Goal: Task Accomplishment & Management: Use online tool/utility

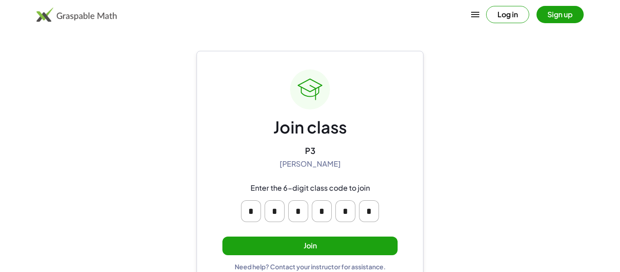
click at [303, 251] on button "Join" at bounding box center [309, 246] width 175 height 19
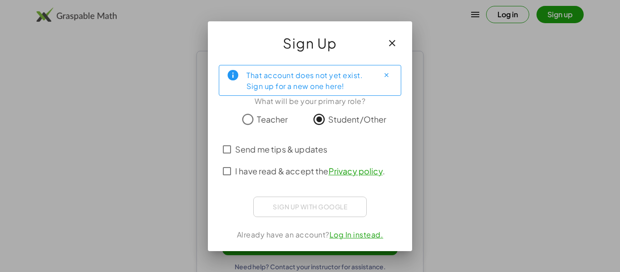
click at [398, 45] on button "button" at bounding box center [392, 43] width 22 height 22
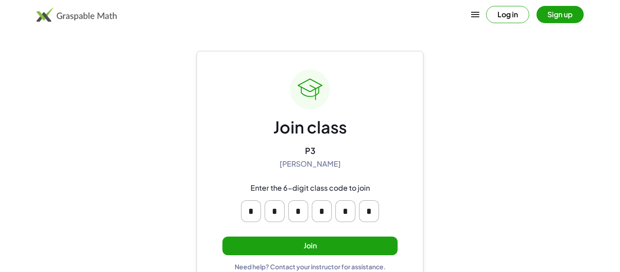
scroll to position [17, 0]
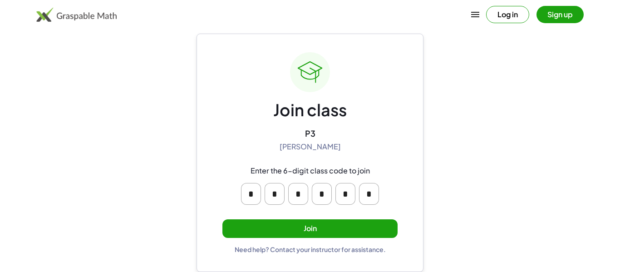
click at [336, 226] on button "Join" at bounding box center [309, 228] width 175 height 19
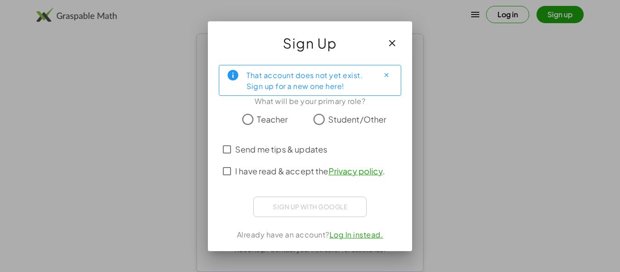
click at [345, 121] on span "Student/Other" at bounding box center [357, 119] width 59 height 12
click at [385, 76] on icon "Close" at bounding box center [386, 75] width 7 height 7
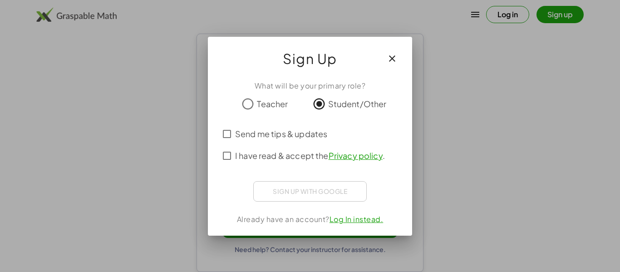
click at [340, 105] on span "Student/Other" at bounding box center [357, 104] width 59 height 12
click at [316, 137] on span "Send me tips & updates" at bounding box center [281, 134] width 92 height 12
click at [311, 163] on label "I have read & accept the Privacy policy ." at bounding box center [310, 156] width 150 height 22
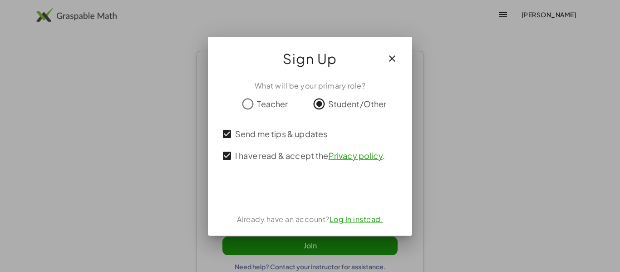
scroll to position [17, 0]
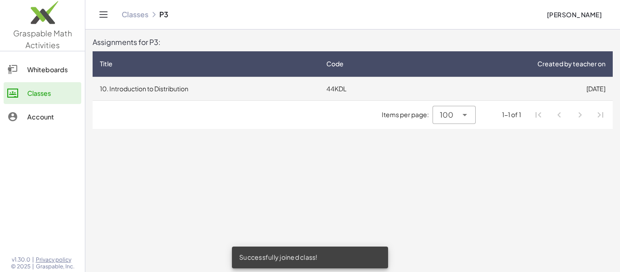
click at [169, 82] on td "10. Introduction to Distribution" at bounding box center [206, 89] width 227 height 24
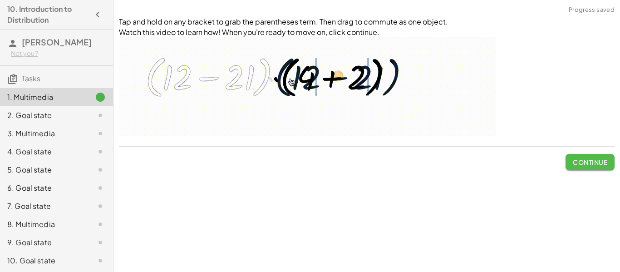
click at [602, 168] on button "Continue" at bounding box center [590, 162] width 49 height 16
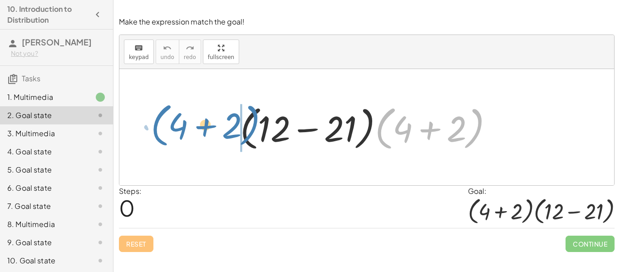
drag, startPoint x: 380, startPoint y: 141, endPoint x: 154, endPoint y: 138, distance: 225.7
click at [154, 138] on div "· ( + 4 + 2 ) · ( + 12 − 21 ) · ( + 4 + 2 )" at bounding box center [366, 127] width 495 height 116
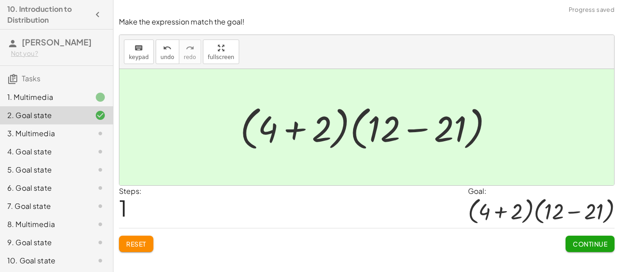
click at [576, 247] on span "Continue" at bounding box center [590, 244] width 35 height 8
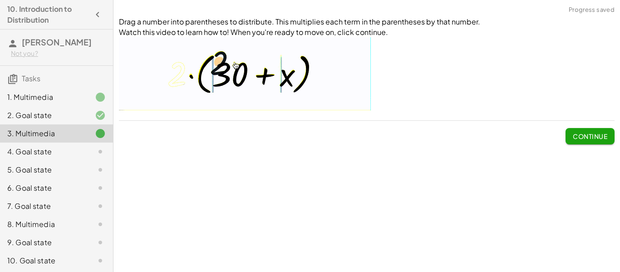
click at [579, 140] on span "Continue" at bounding box center [590, 136] width 35 height 8
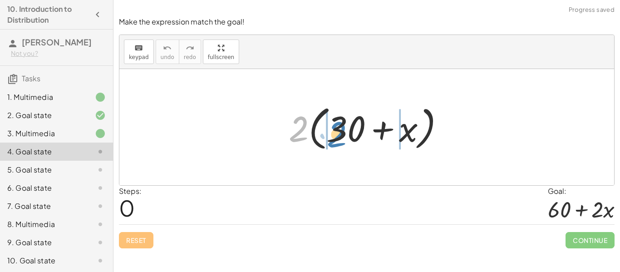
drag, startPoint x: 286, startPoint y: 124, endPoint x: 323, endPoint y: 130, distance: 37.6
click at [323, 130] on div at bounding box center [370, 127] width 173 height 52
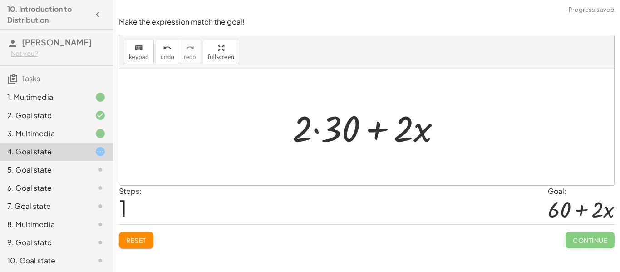
click at [327, 135] on div at bounding box center [370, 127] width 165 height 47
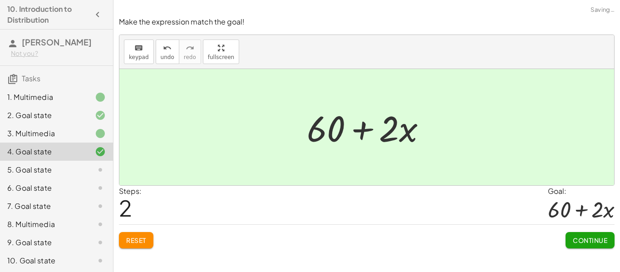
click at [581, 237] on span "Continue" at bounding box center [590, 240] width 35 height 8
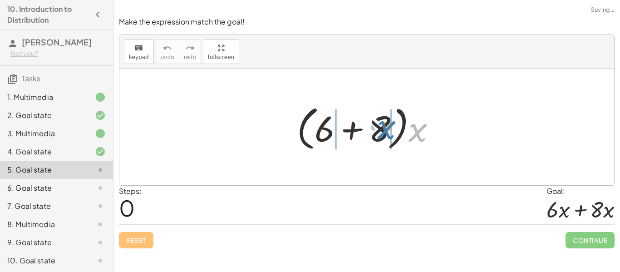
drag, startPoint x: 419, startPoint y: 128, endPoint x: 386, endPoint y: 125, distance: 33.3
click at [386, 125] on div at bounding box center [370, 127] width 156 height 52
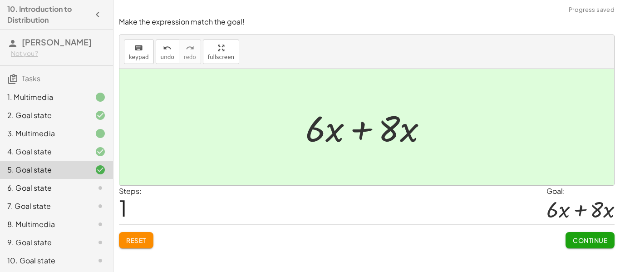
click at [586, 241] on span "Continue" at bounding box center [590, 240] width 35 height 8
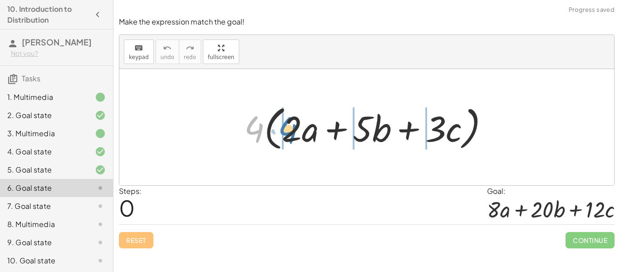
drag, startPoint x: 258, startPoint y: 133, endPoint x: 292, endPoint y: 133, distance: 33.6
click at [292, 133] on div at bounding box center [370, 127] width 261 height 52
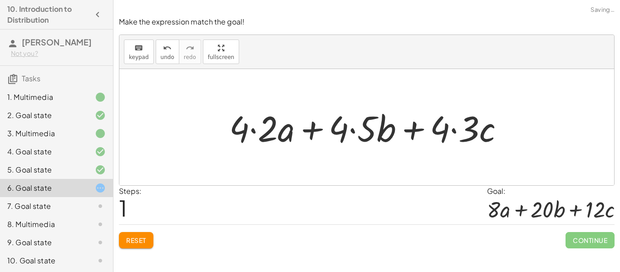
click at [473, 131] on div at bounding box center [370, 127] width 291 height 47
